Goal: Find specific page/section: Find specific page/section

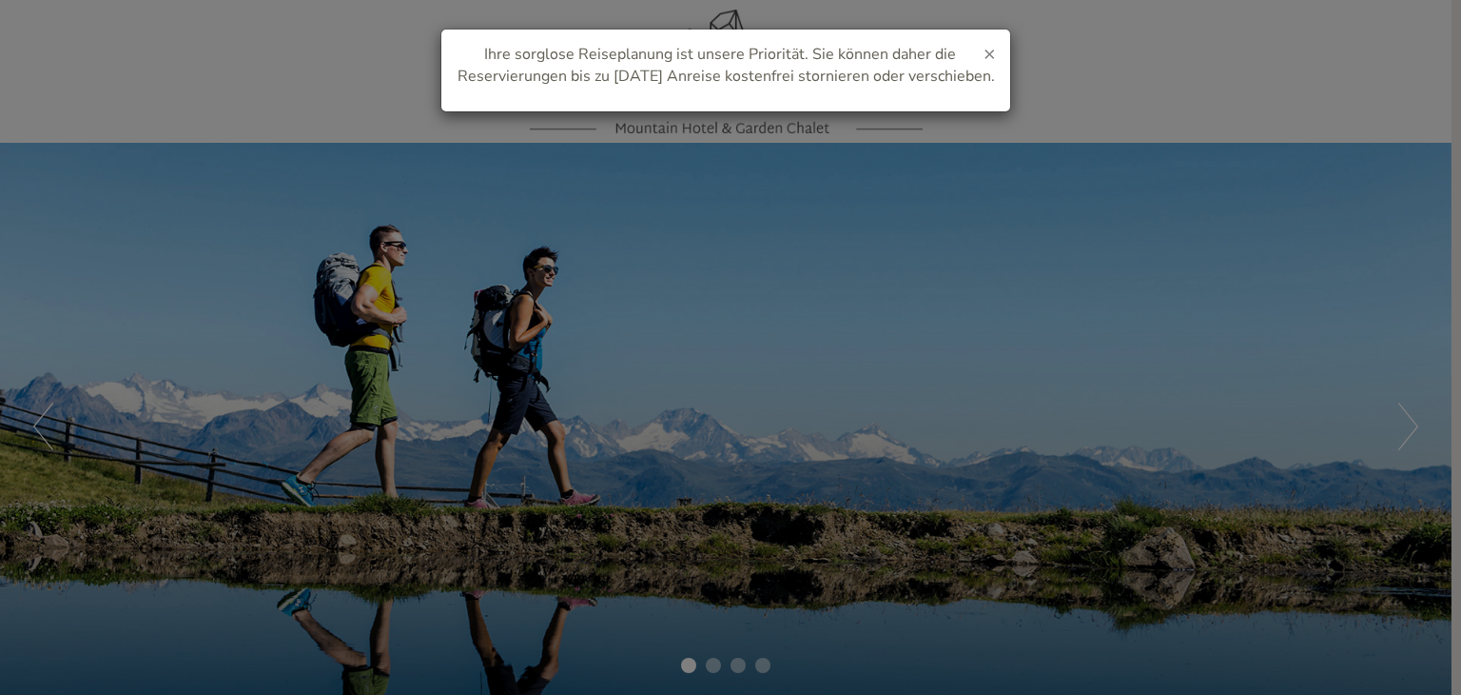
click at [986, 56] on span "×" at bounding box center [990, 53] width 12 height 27
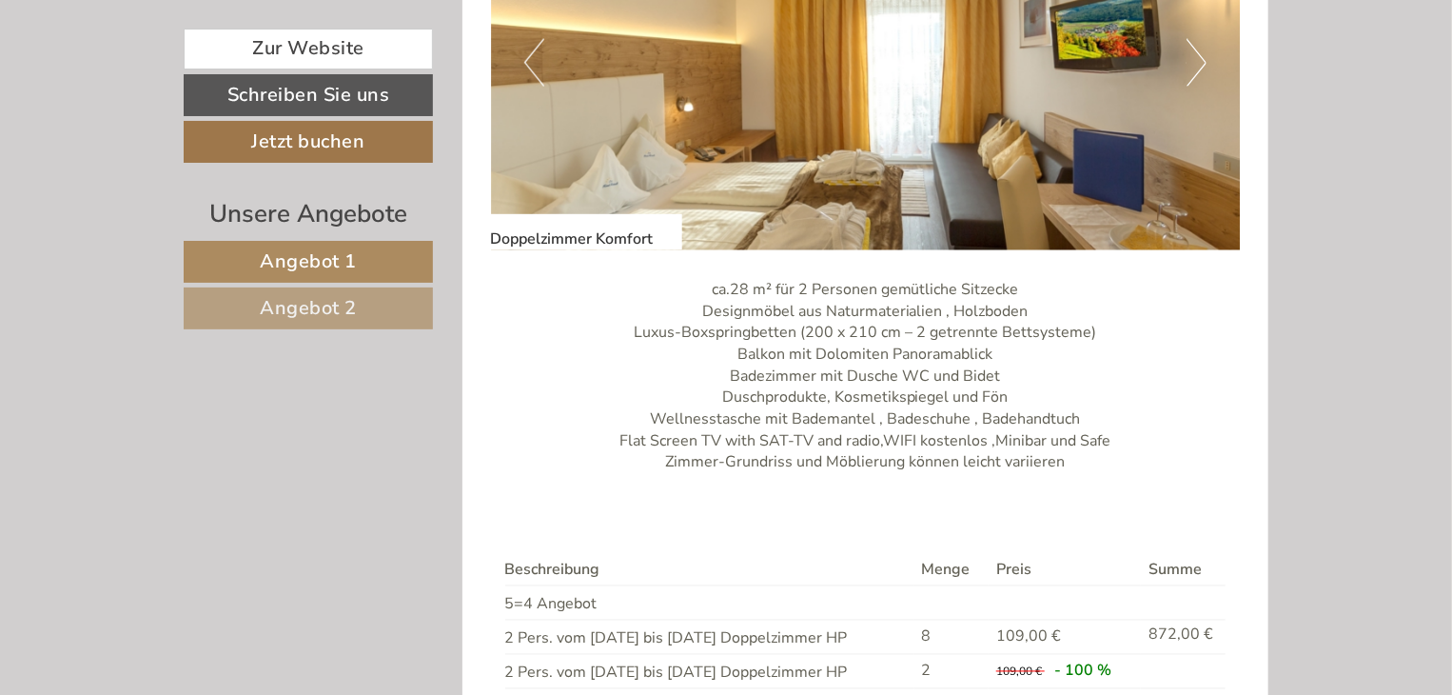
scroll to position [1047, 0]
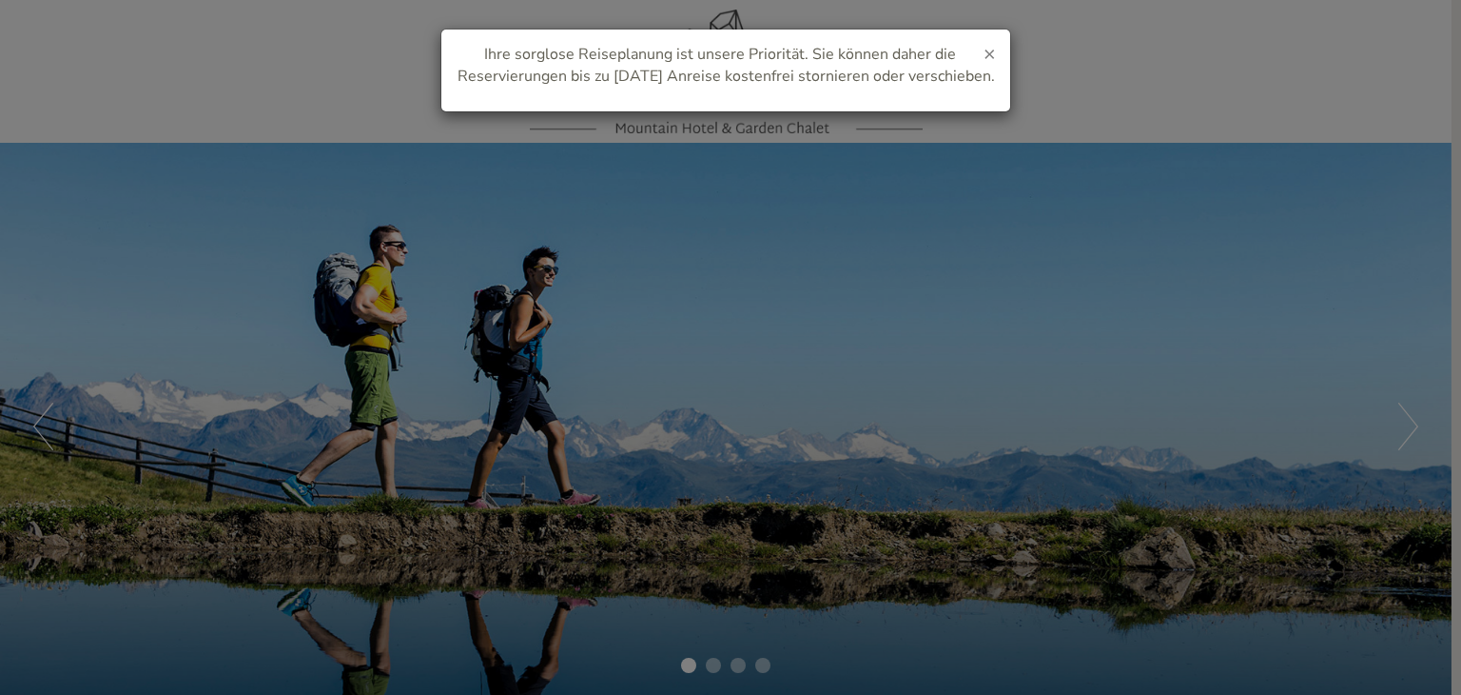
click at [988, 50] on span "×" at bounding box center [990, 53] width 12 height 27
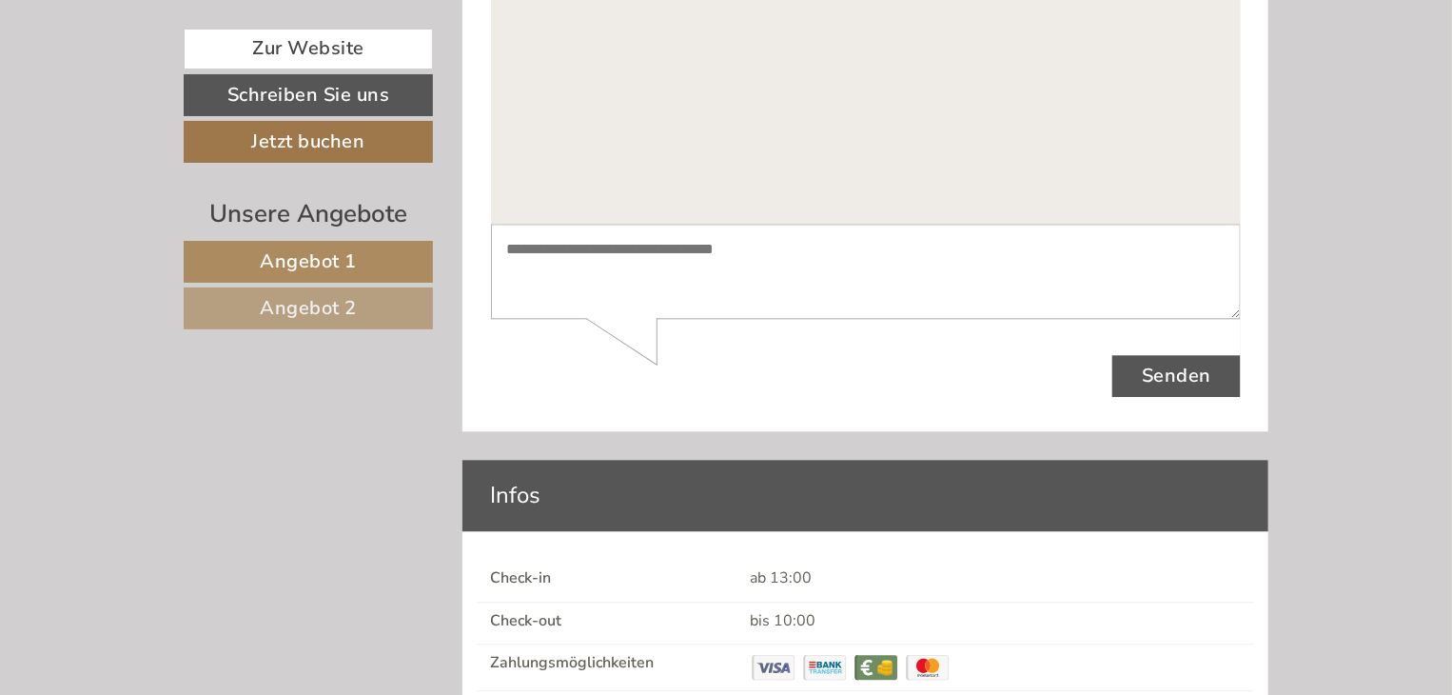
scroll to position [5333, 0]
